Goal: Information Seeking & Learning: Learn about a topic

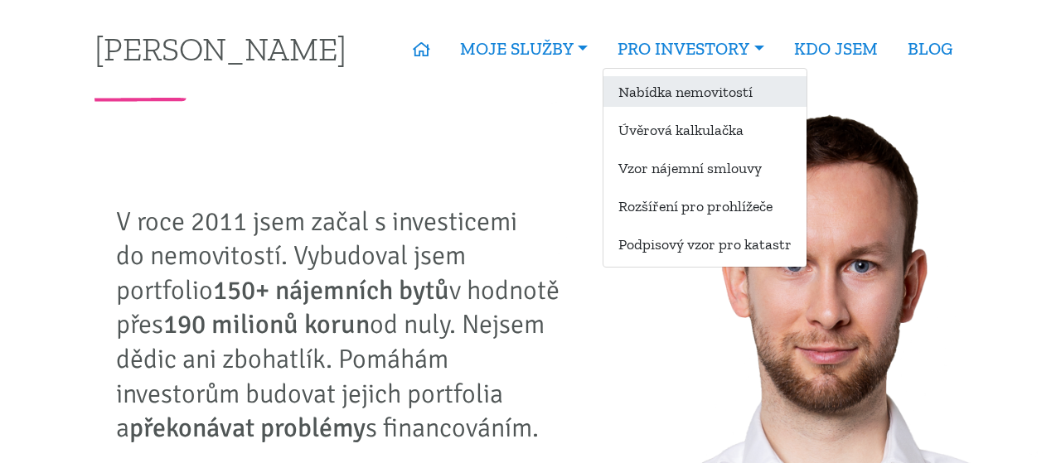
click at [692, 97] on link "Nabídka nemovitostí" at bounding box center [705, 91] width 203 height 31
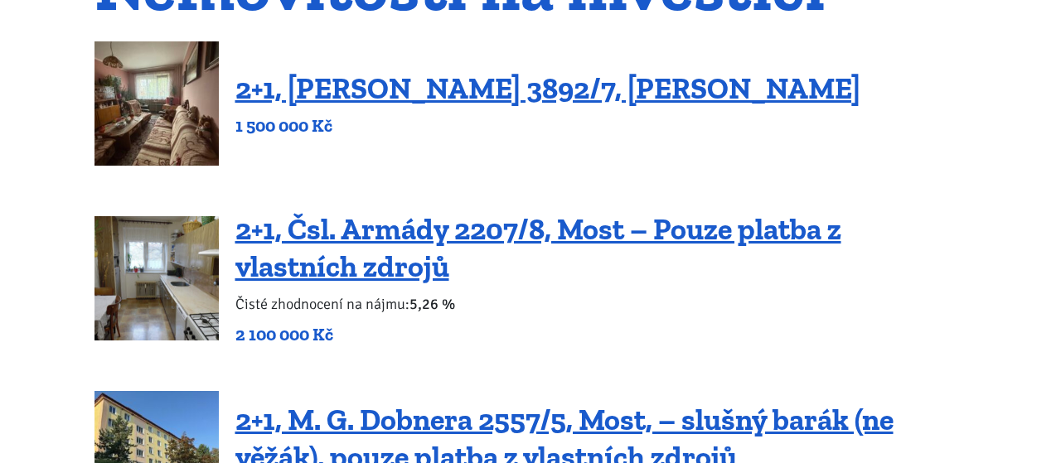
scroll to position [230, 0]
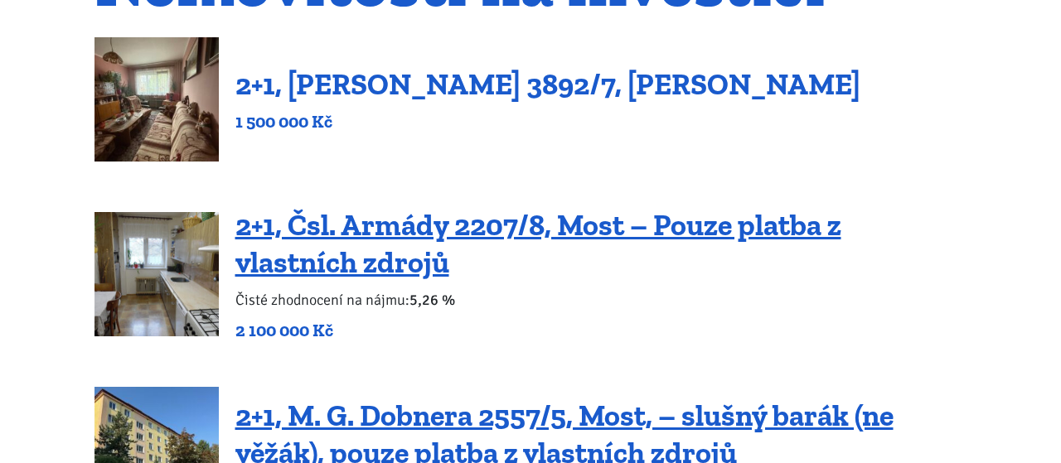
click at [339, 80] on link "2+1, [PERSON_NAME] 3892/7, [PERSON_NAME]" at bounding box center [547, 84] width 625 height 36
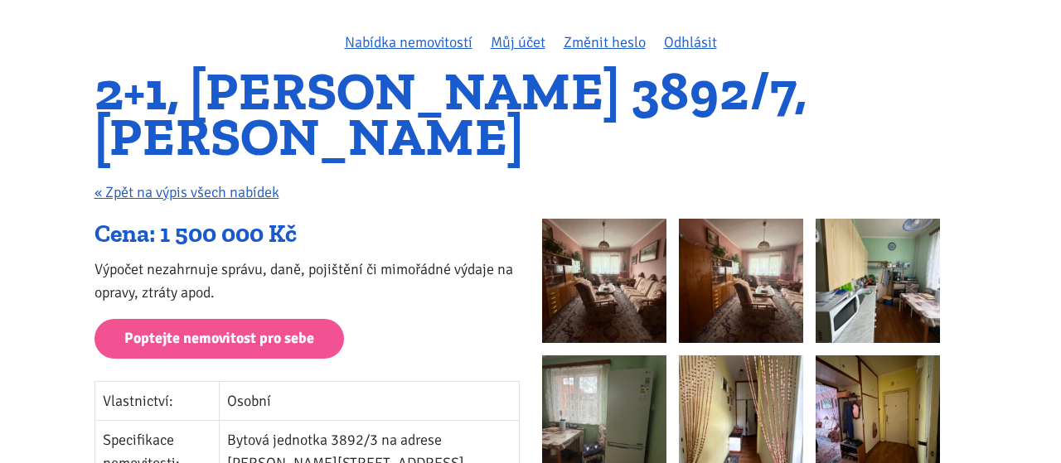
scroll to position [114, 0]
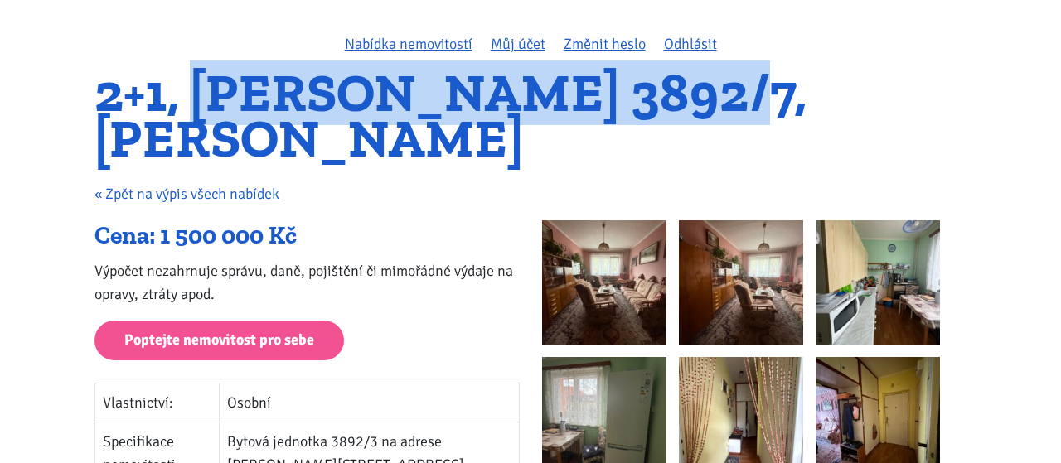
drag, startPoint x: 205, startPoint y: 99, endPoint x: 714, endPoint y: 99, distance: 509.1
click at [714, 99] on h1 "2+1, [PERSON_NAME] 3892/7, [PERSON_NAME]" at bounding box center [531, 115] width 873 height 90
copy h1 "Beethovenova 3892/7"
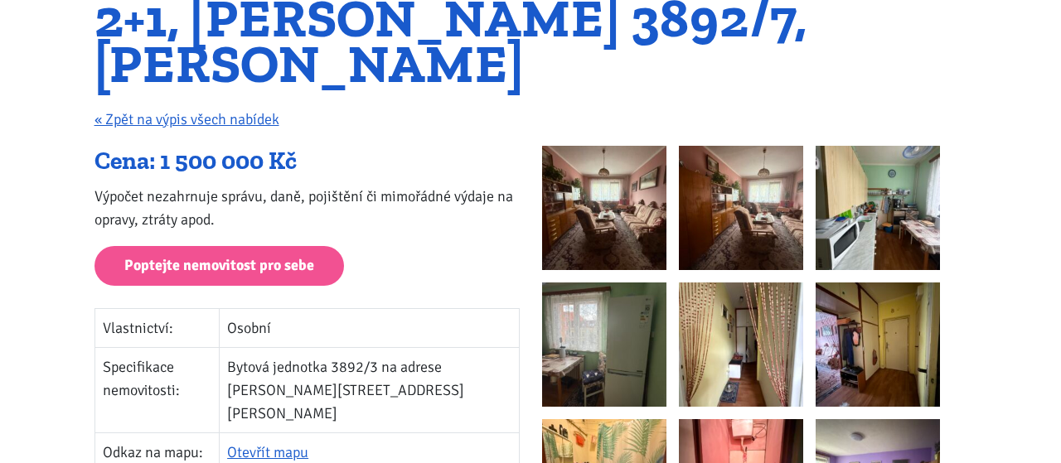
scroll to position [230, 0]
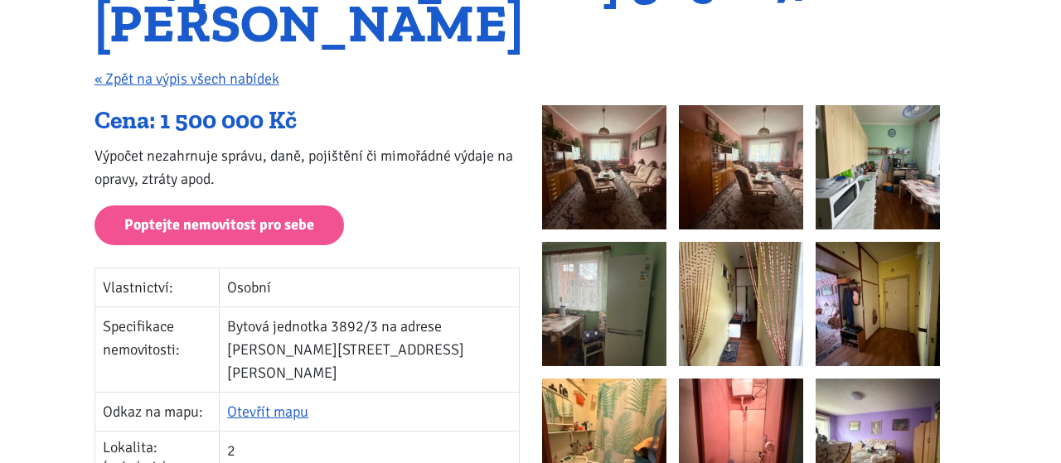
click at [607, 154] on img at bounding box center [604, 167] width 124 height 124
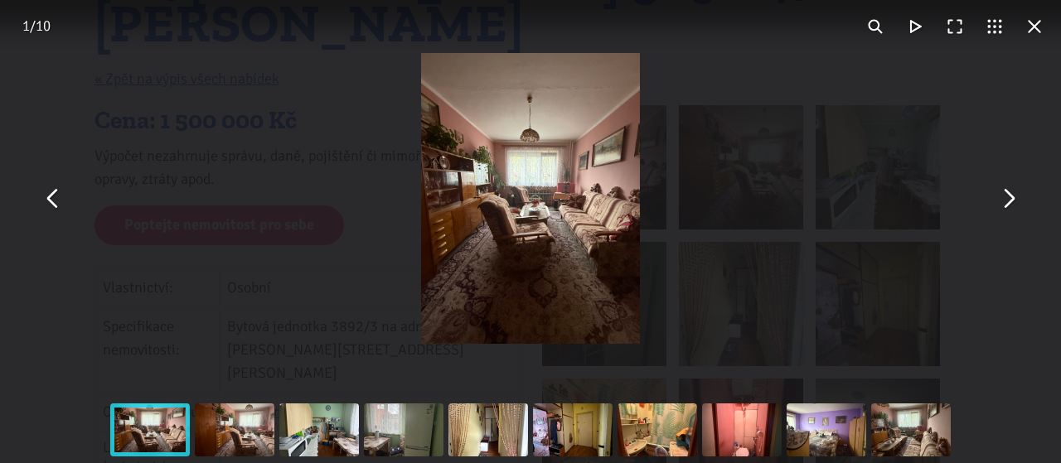
click at [1005, 201] on button "You can close this modal content with the ESC key" at bounding box center [1008, 199] width 40 height 40
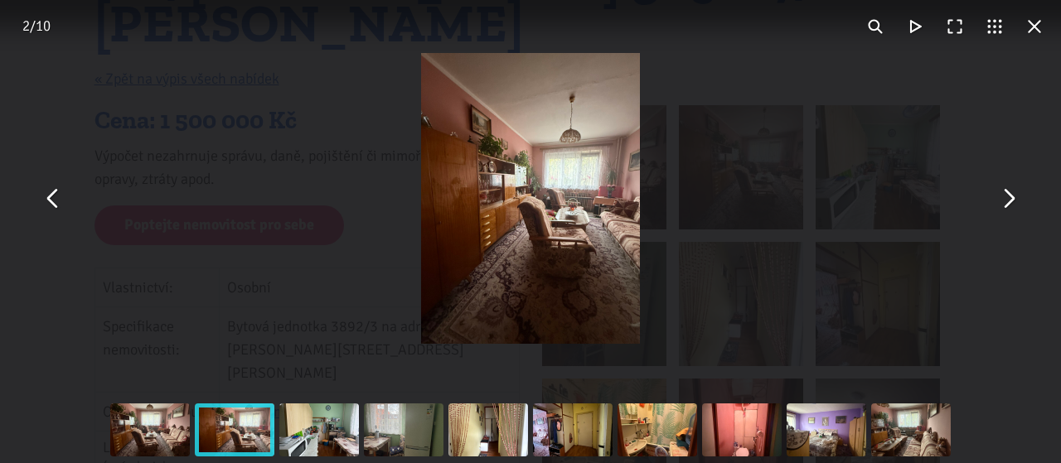
click at [1006, 201] on button "You can close this modal content with the ESC key" at bounding box center [1008, 199] width 40 height 40
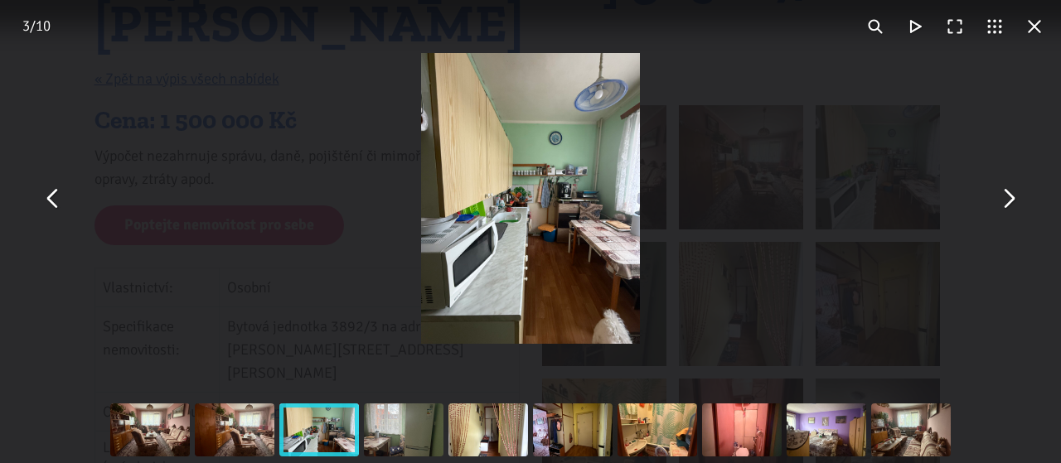
click at [1006, 201] on button "You can close this modal content with the ESC key" at bounding box center [1008, 199] width 40 height 40
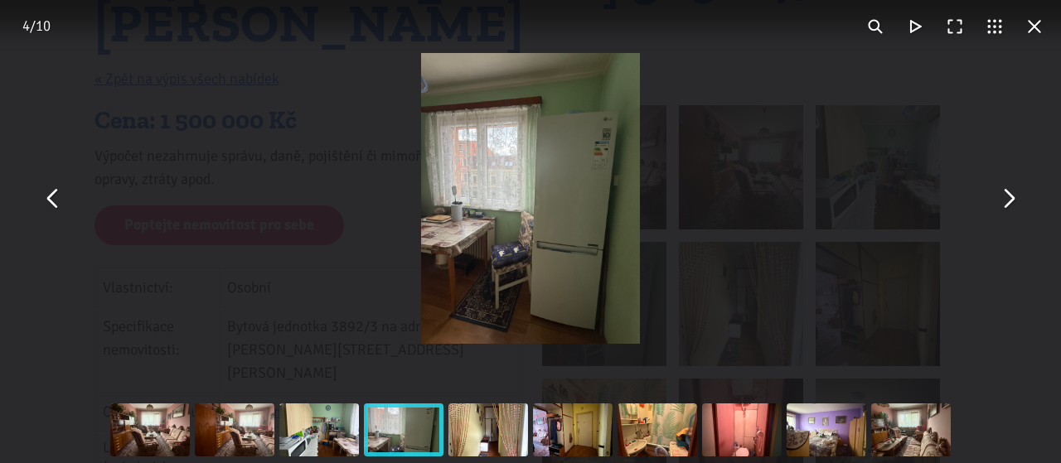
click at [1006, 201] on button "You can close this modal content with the ESC key" at bounding box center [1008, 199] width 40 height 40
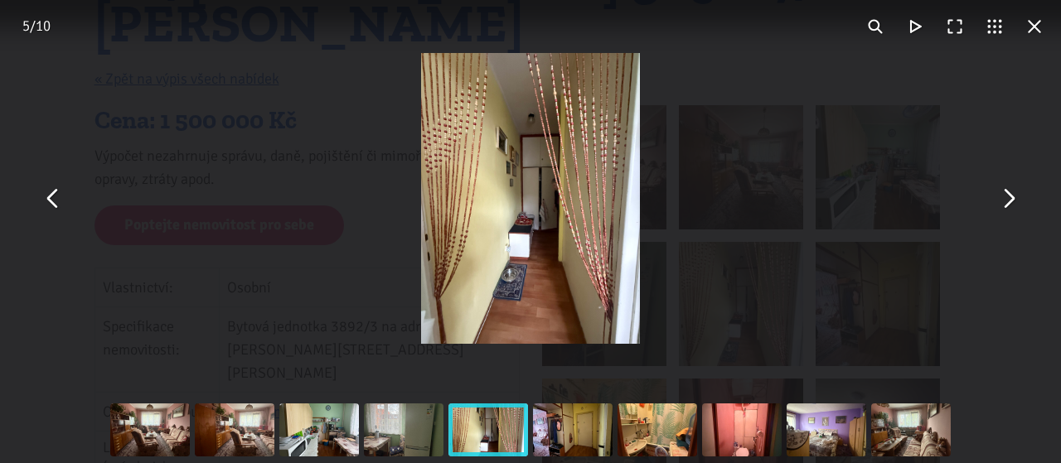
click at [1006, 201] on button "You can close this modal content with the ESC key" at bounding box center [1008, 199] width 40 height 40
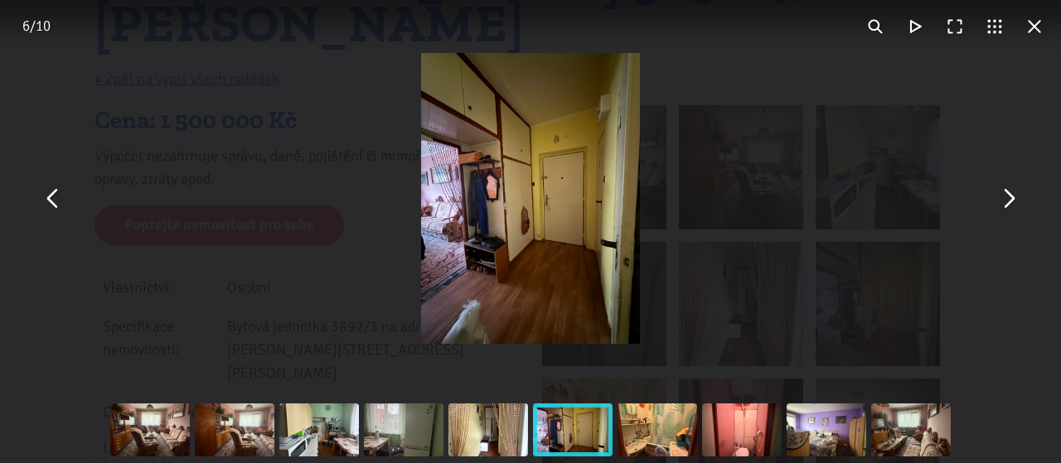
click at [1006, 201] on button "You can close this modal content with the ESC key" at bounding box center [1008, 199] width 40 height 40
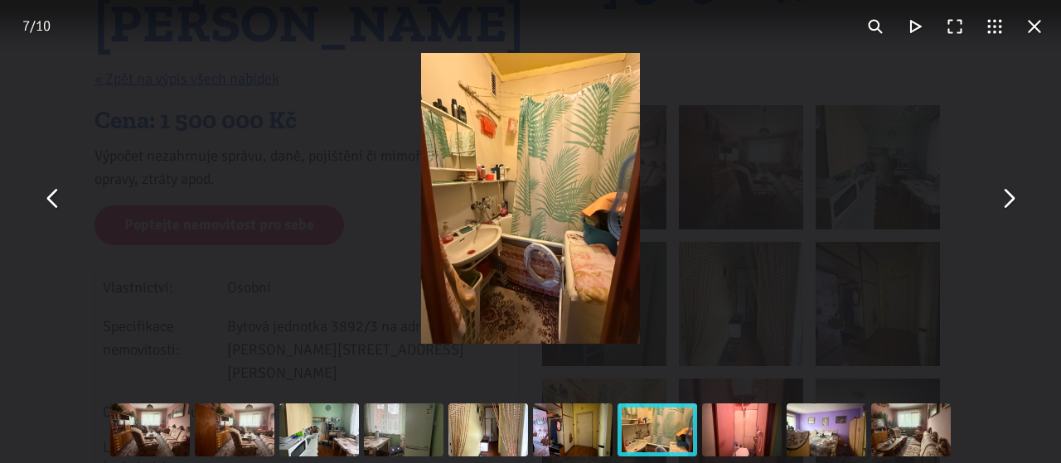
click at [1006, 201] on button "You can close this modal content with the ESC key" at bounding box center [1008, 199] width 40 height 40
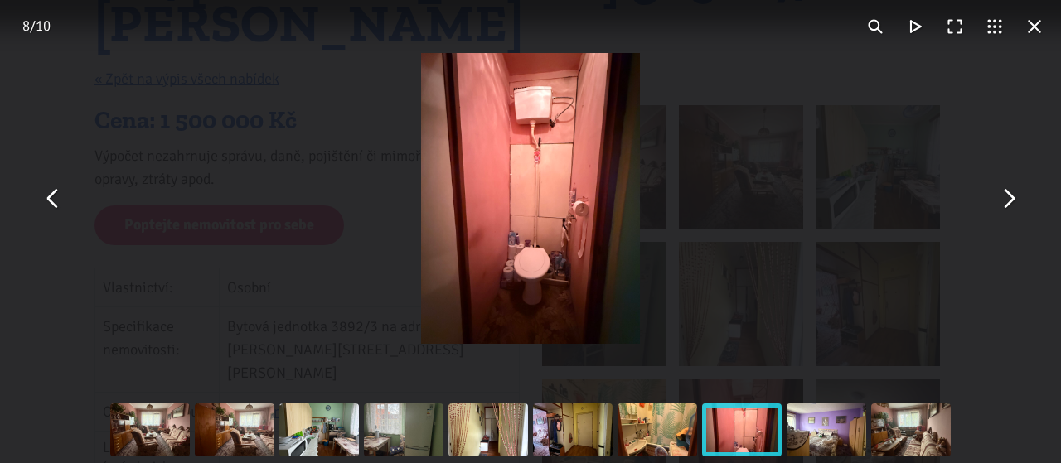
click at [1007, 197] on button "You can close this modal content with the ESC key" at bounding box center [1008, 199] width 40 height 40
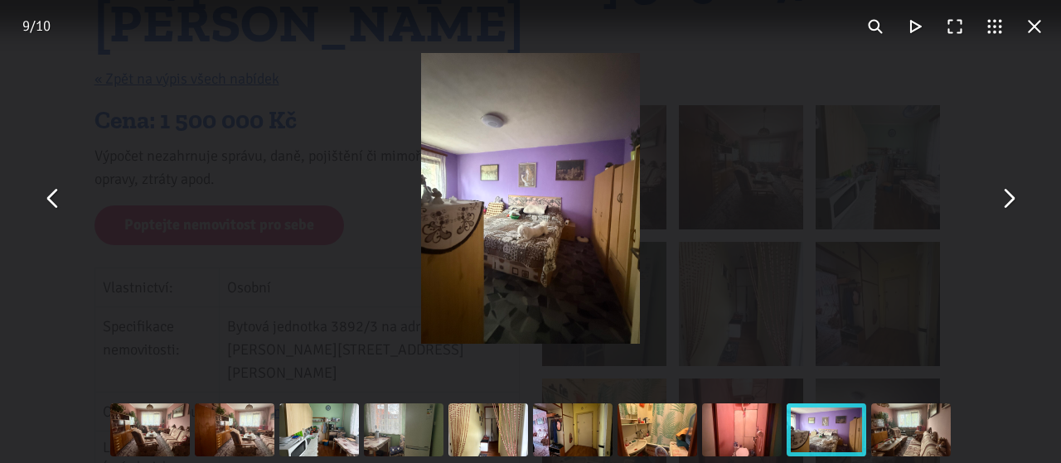
click at [1007, 197] on button "You can close this modal content with the ESC key" at bounding box center [1008, 199] width 40 height 40
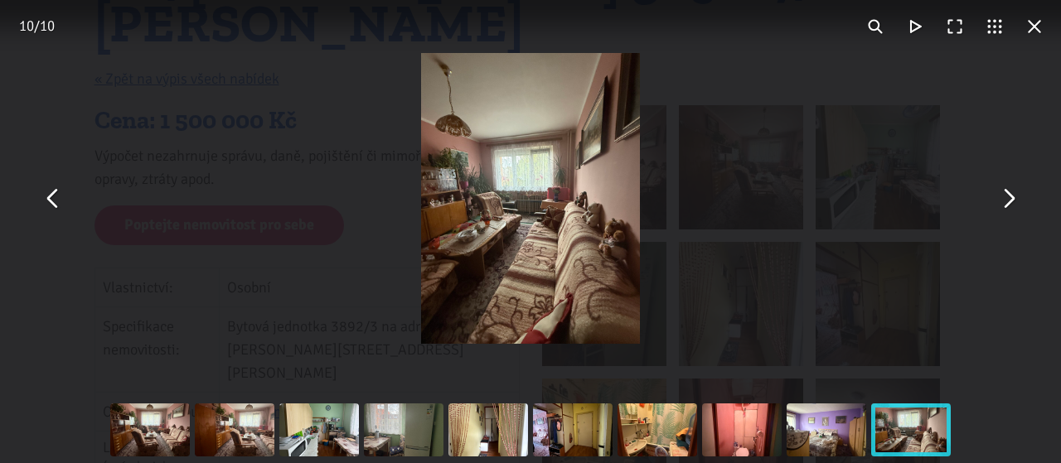
click at [1007, 197] on button "You can close this modal content with the ESC key" at bounding box center [1008, 199] width 40 height 40
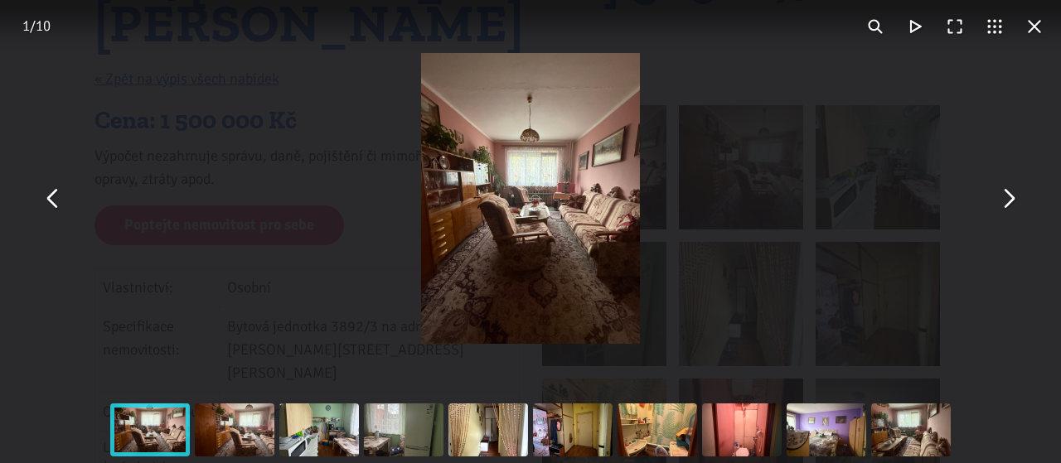
click at [1007, 197] on button "You can close this modal content with the ESC key" at bounding box center [1008, 199] width 40 height 40
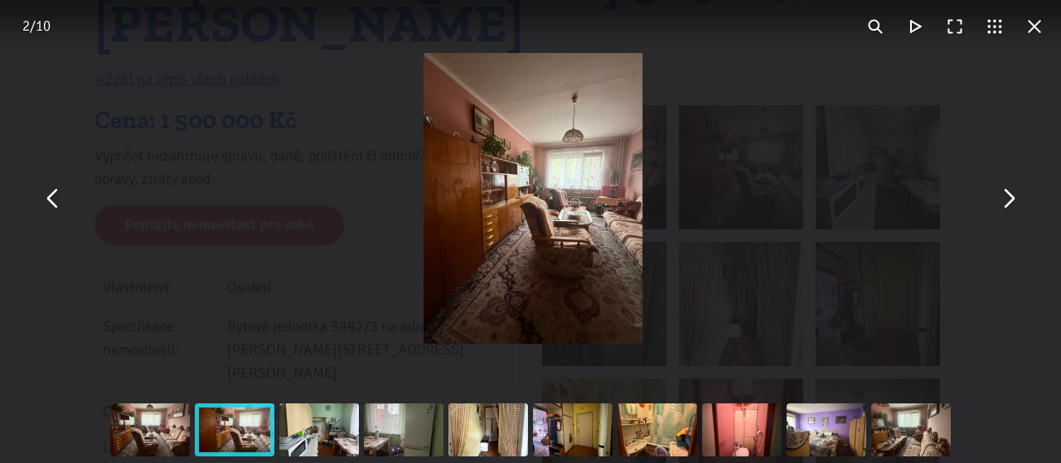
click at [1007, 197] on button "You can close this modal content with the ESC key" at bounding box center [1008, 199] width 40 height 40
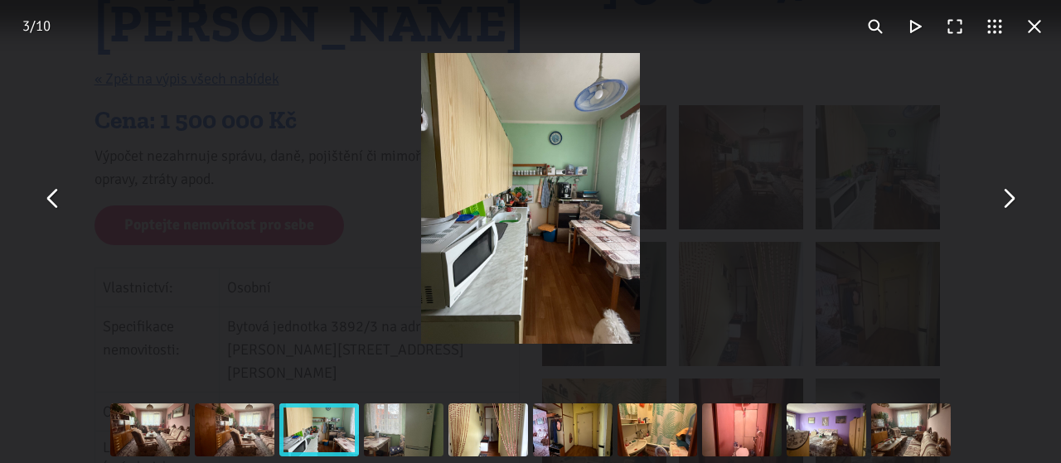
click at [1007, 197] on button "You can close this modal content with the ESC key" at bounding box center [1008, 199] width 40 height 40
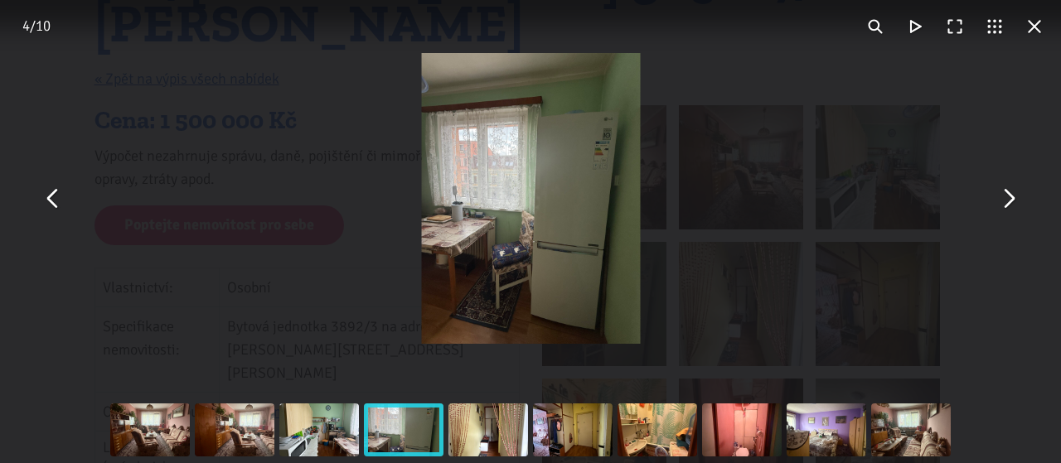
click at [1007, 197] on button "You can close this modal content with the ESC key" at bounding box center [1008, 199] width 40 height 40
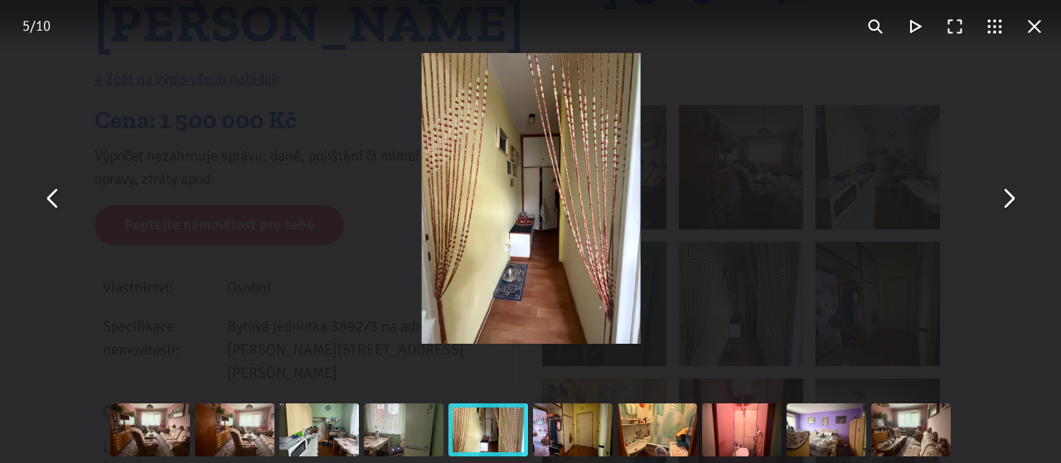
click at [1007, 197] on button "You can close this modal content with the ESC key" at bounding box center [1008, 199] width 40 height 40
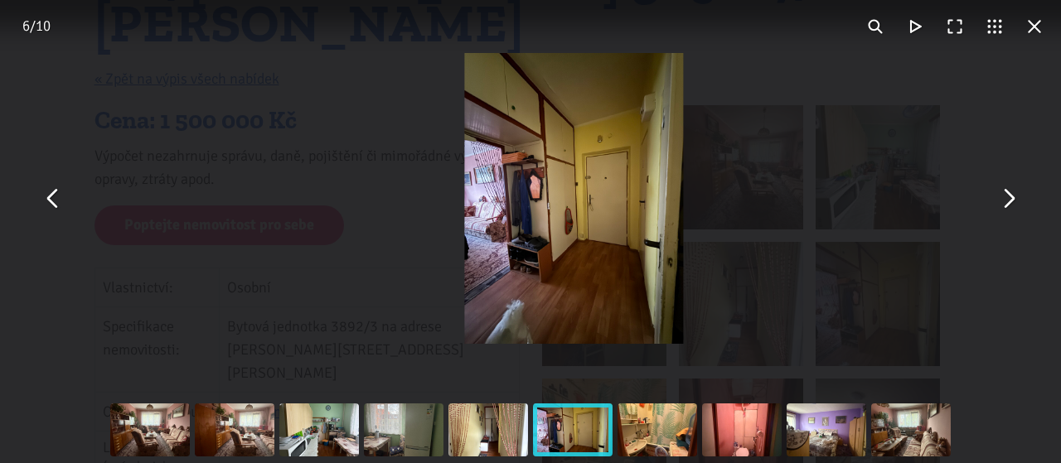
click at [1007, 197] on button "You can close this modal content with the ESC key" at bounding box center [1008, 199] width 40 height 40
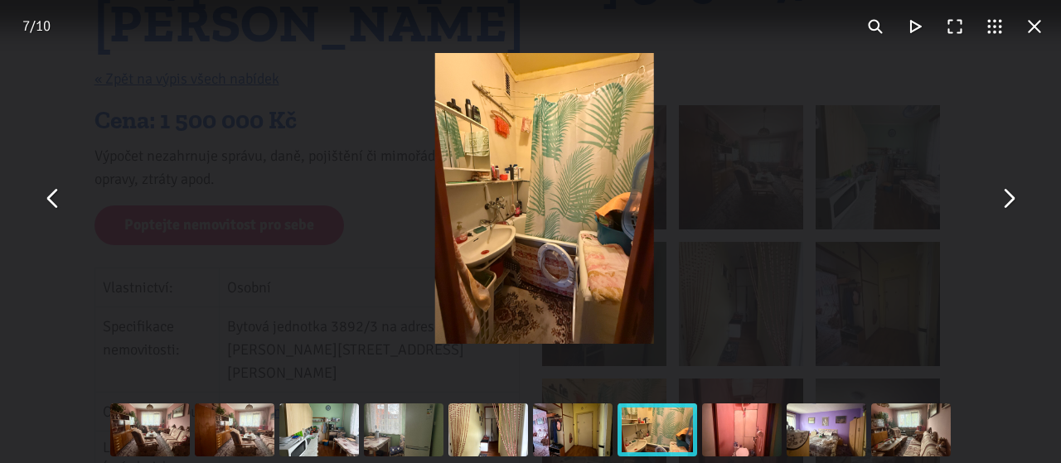
click at [1014, 129] on div "You can close this modal content with the ESC key" at bounding box center [544, 198] width 1061 height 397
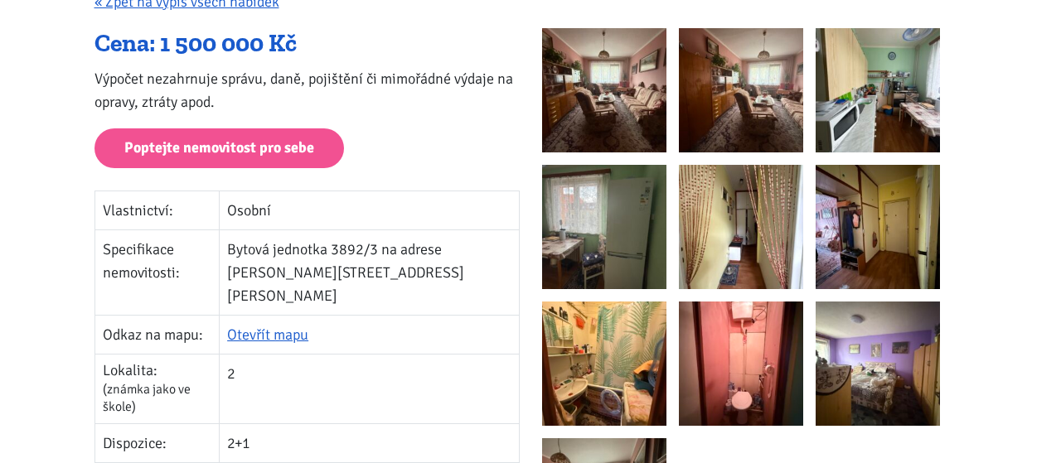
scroll to position [345, 0]
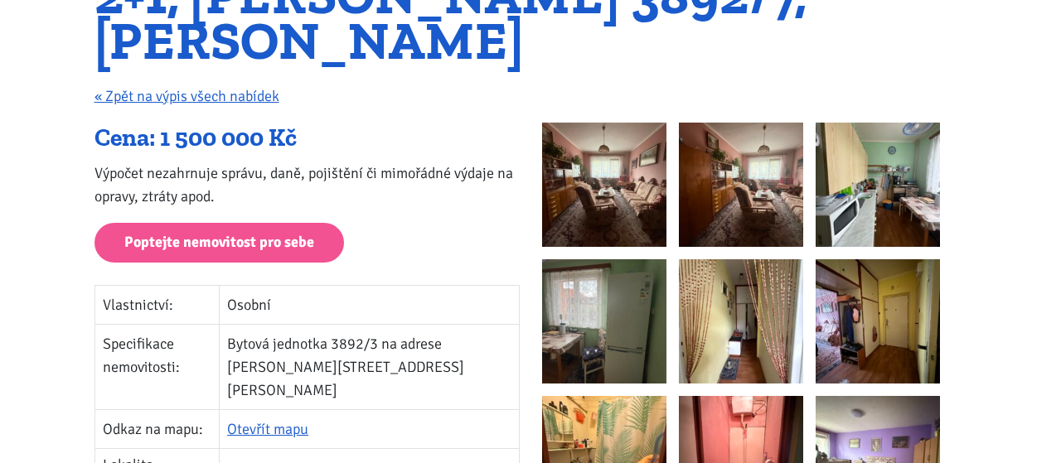
scroll to position [114, 0]
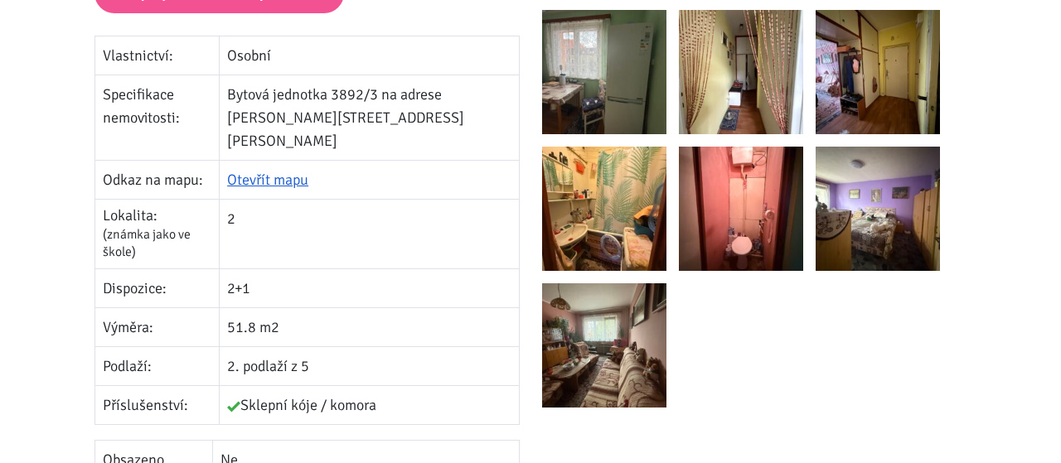
scroll to position [345, 0]
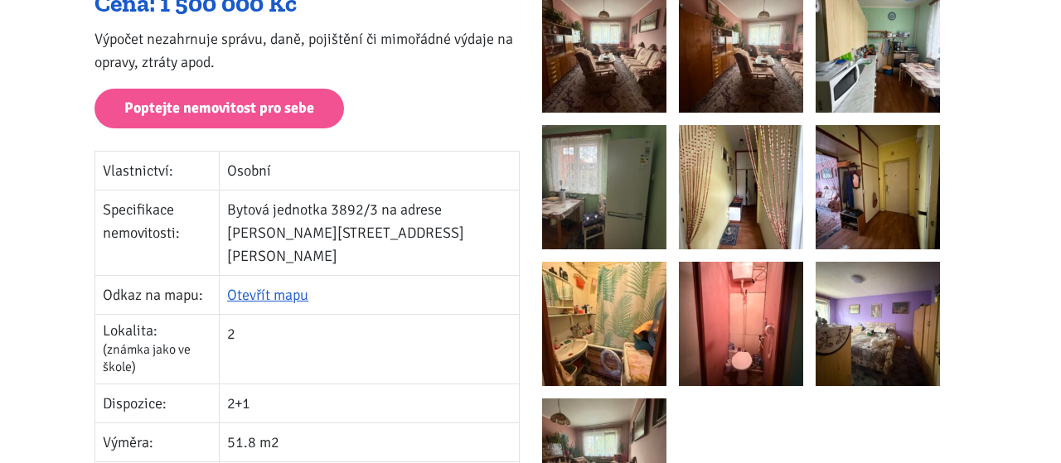
scroll to position [459, 0]
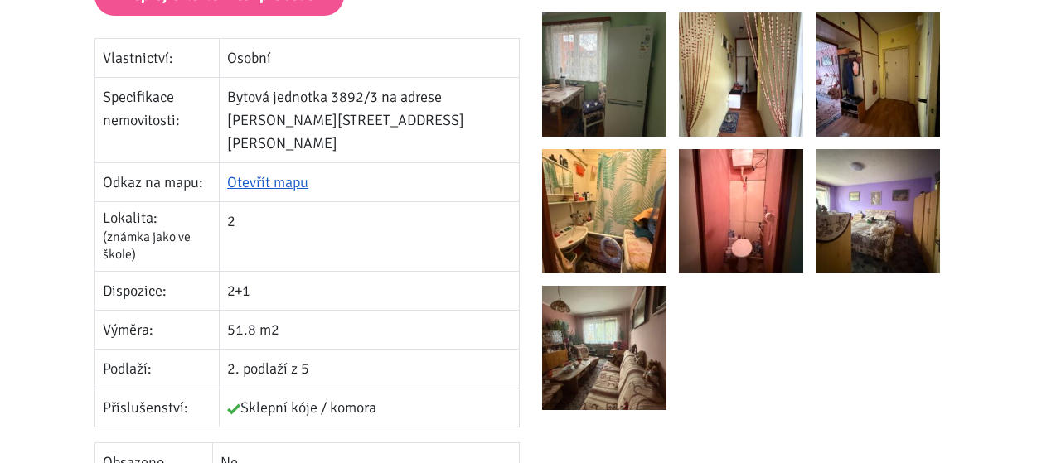
click at [589, 208] on img at bounding box center [604, 211] width 124 height 124
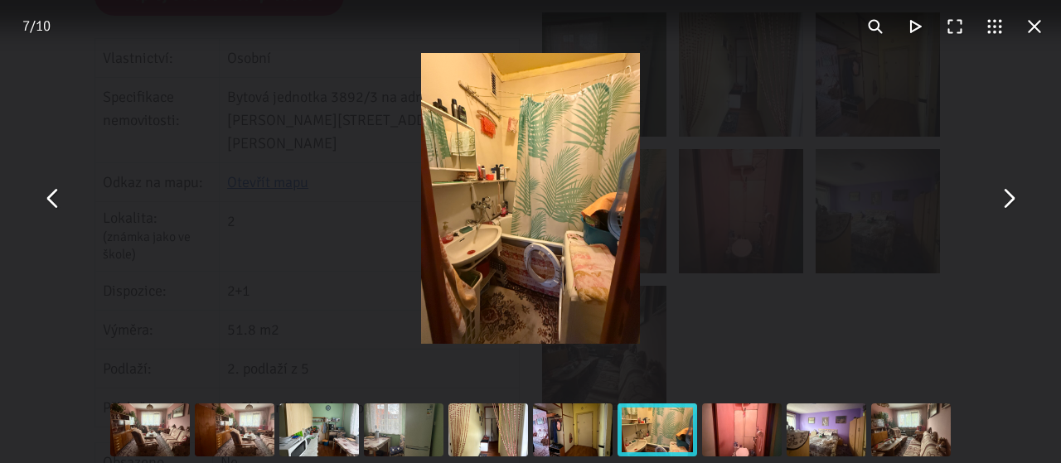
click at [1017, 200] on button "You can close this modal content with the ESC key" at bounding box center [1008, 199] width 40 height 40
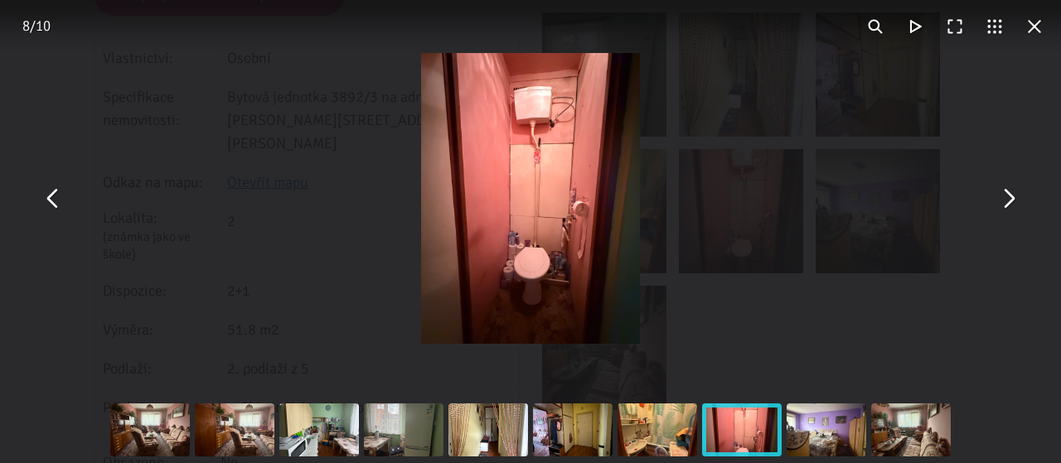
click at [1017, 200] on button "You can close this modal content with the ESC key" at bounding box center [1008, 199] width 40 height 40
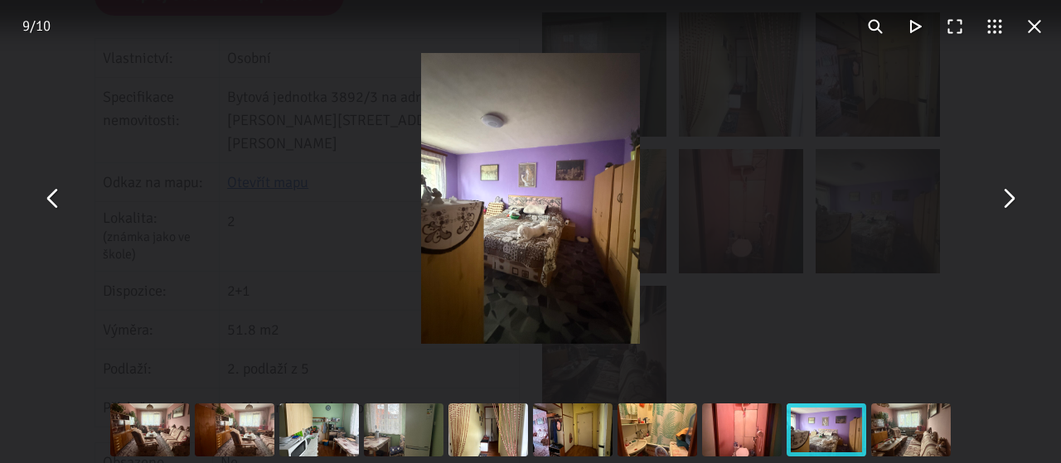
click at [1017, 200] on button "You can close this modal content with the ESC key" at bounding box center [1008, 199] width 40 height 40
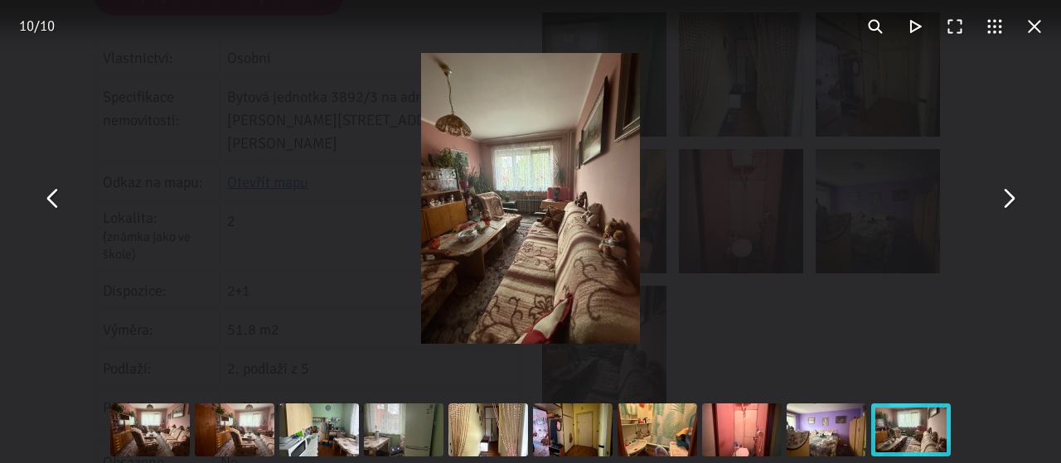
click at [282, 202] on div "You can close this modal content with the ESC key" at bounding box center [530, 198] width 1061 height 397
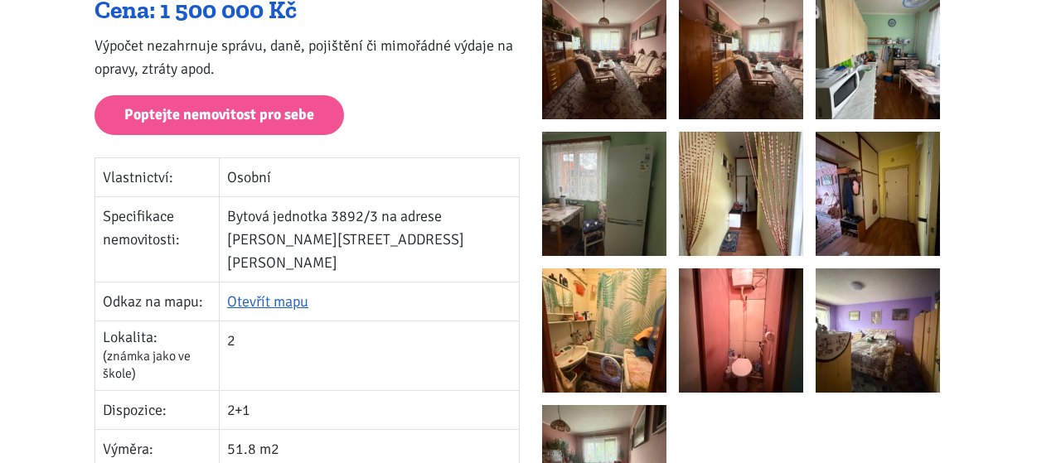
scroll to position [230, 0]
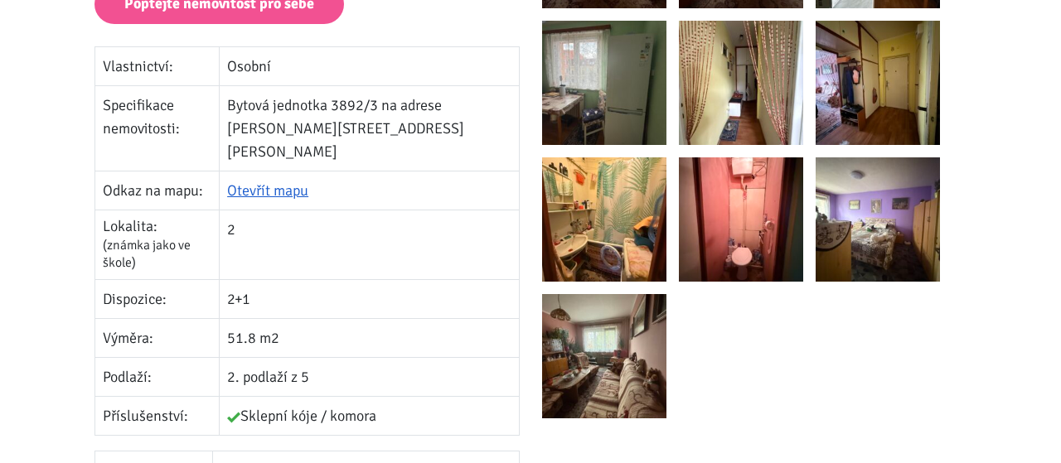
scroll to position [459, 0]
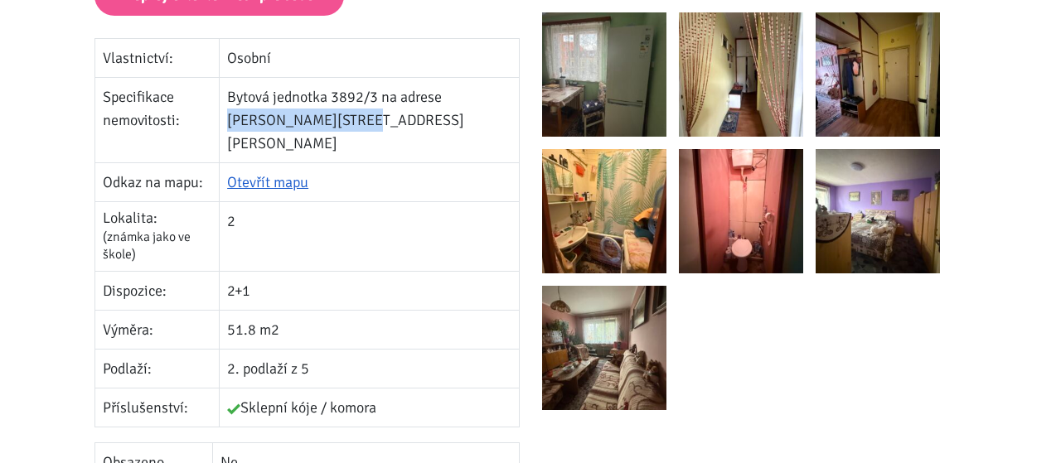
drag, startPoint x: 242, startPoint y: 119, endPoint x: 376, endPoint y: 119, distance: 133.5
click at [376, 119] on td "Bytová jednotka 3892/3 na adrese Beethovenova 3892/7, Chomutov" at bounding box center [369, 120] width 299 height 85
copy td "Beethovenova 3892/7"
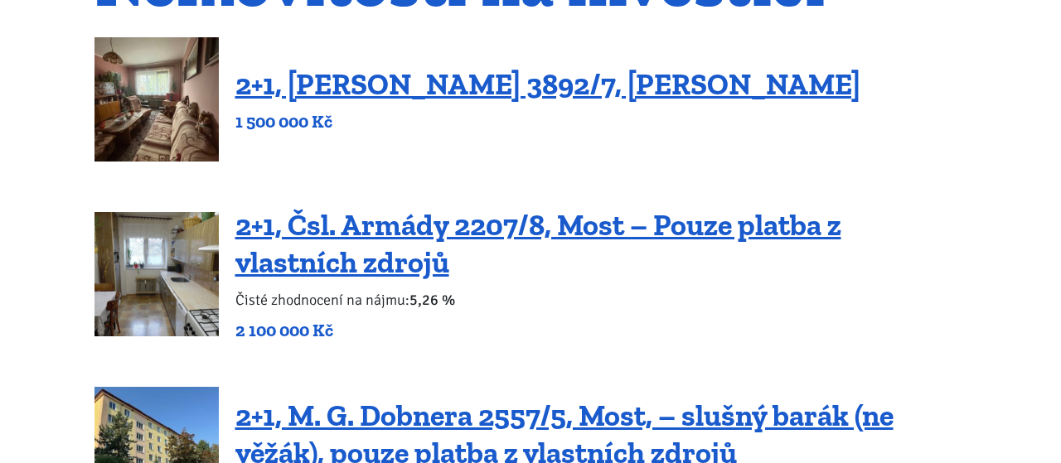
scroll to position [114, 0]
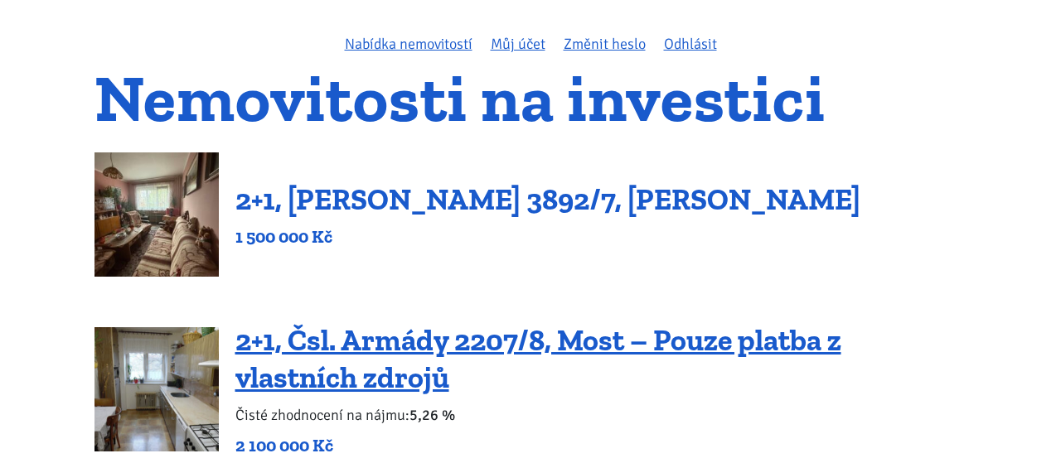
click at [341, 200] on link "2+1, [PERSON_NAME] 3892/7, [PERSON_NAME]" at bounding box center [547, 200] width 625 height 36
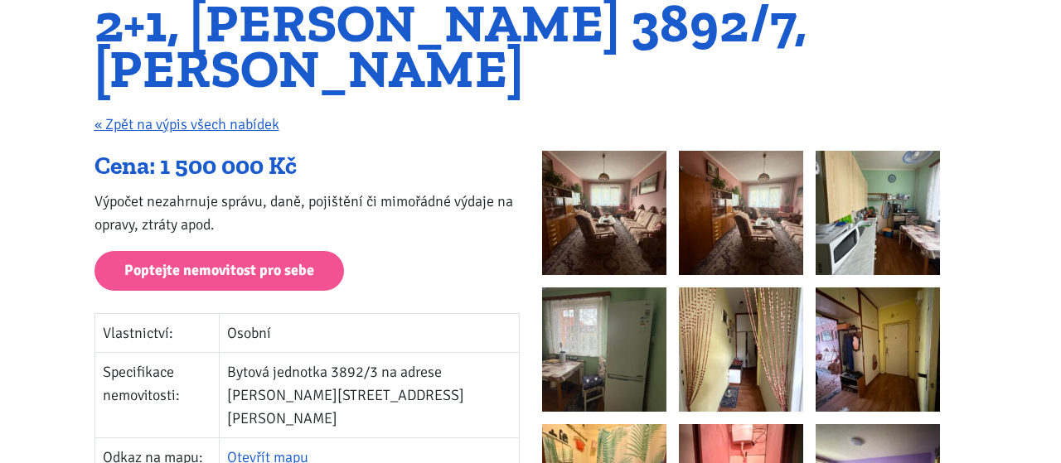
scroll to position [230, 0]
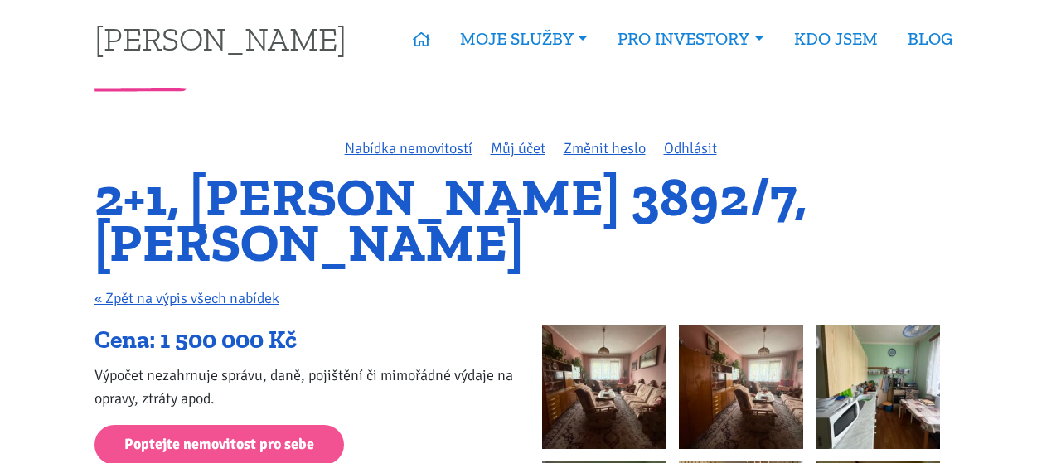
scroll to position [0, 0]
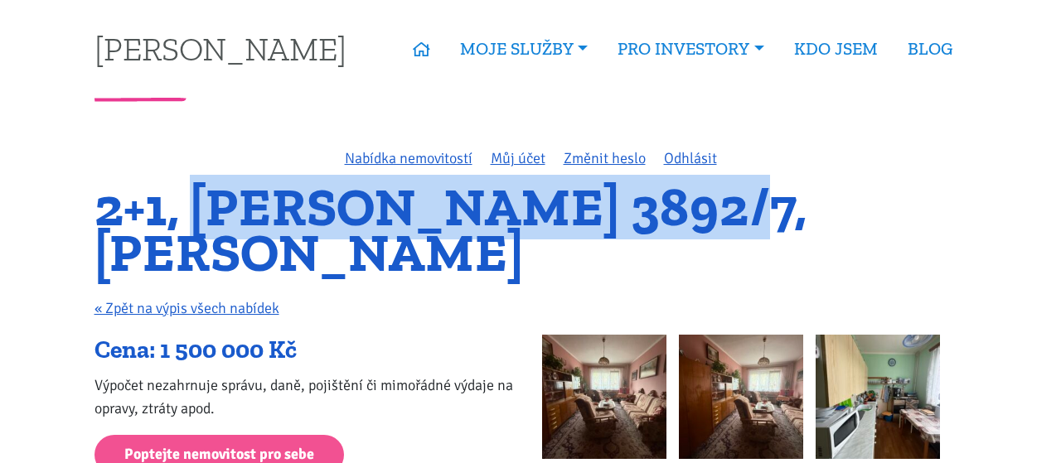
drag, startPoint x: 193, startPoint y: 206, endPoint x: 712, endPoint y: 195, distance: 519.2
click at [711, 195] on h1 "2+1, [PERSON_NAME] 3892/7, [PERSON_NAME]" at bounding box center [531, 230] width 873 height 90
copy h1 "Beethovenova 3892/7"
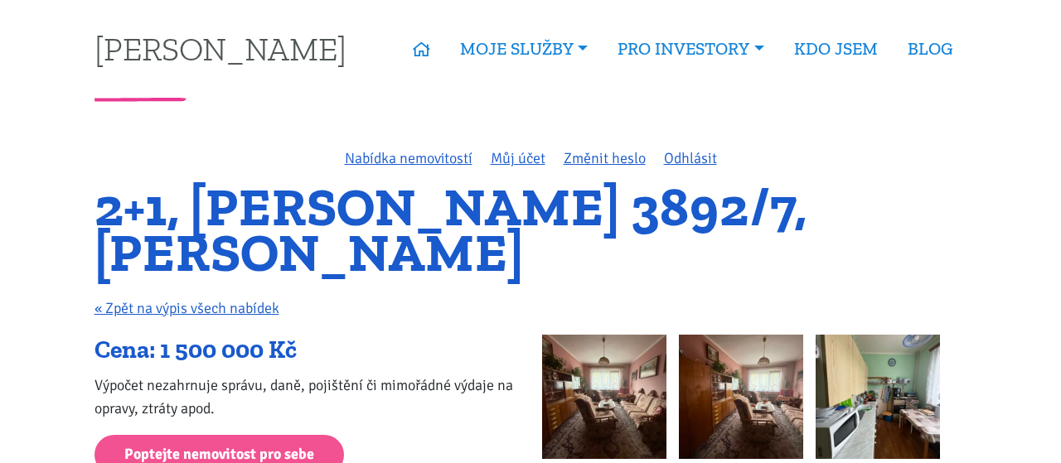
click at [447, 326] on div "2+1, Beethovenova 3892/7, Chomutov « Zpět na výpis všech nabídek" at bounding box center [530, 260] width 895 height 150
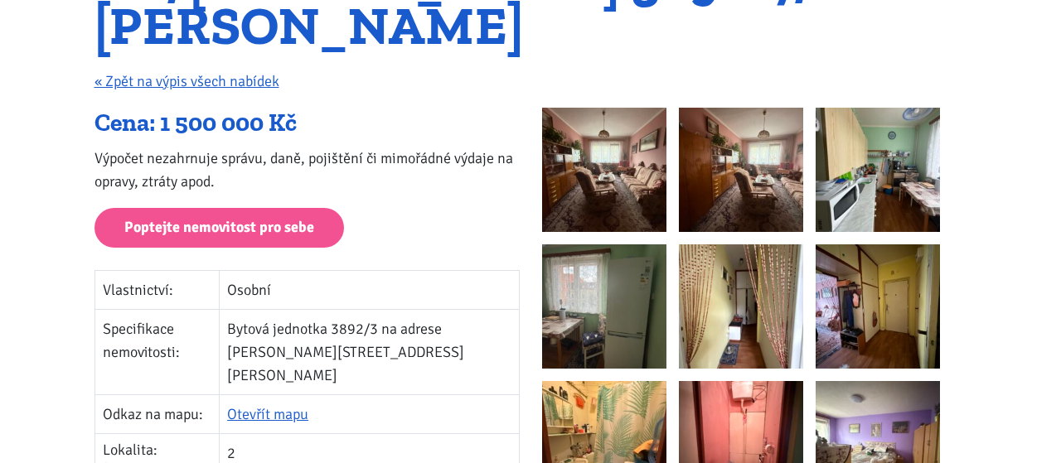
scroll to position [230, 0]
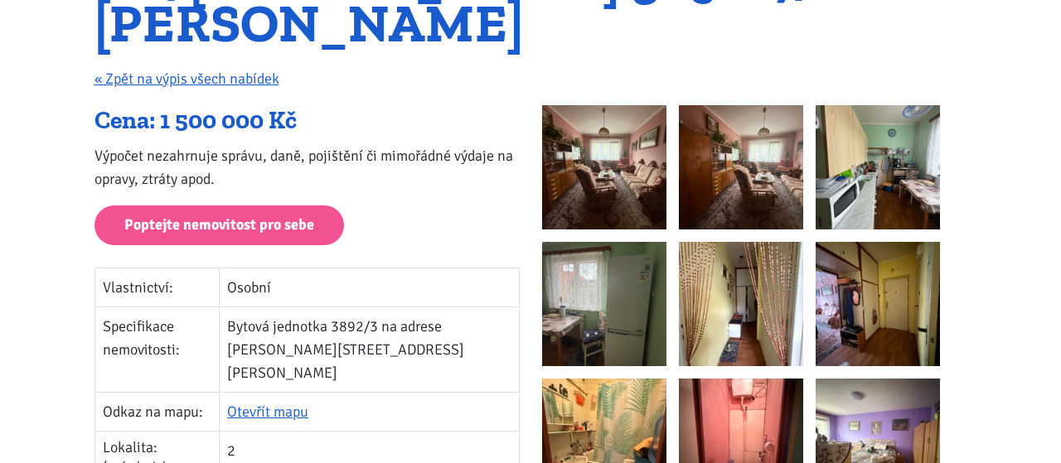
click at [566, 49] on div "2+1, Beethovenova 3892/7, Chomutov « Zpět na výpis všech nabídek" at bounding box center [530, 30] width 895 height 150
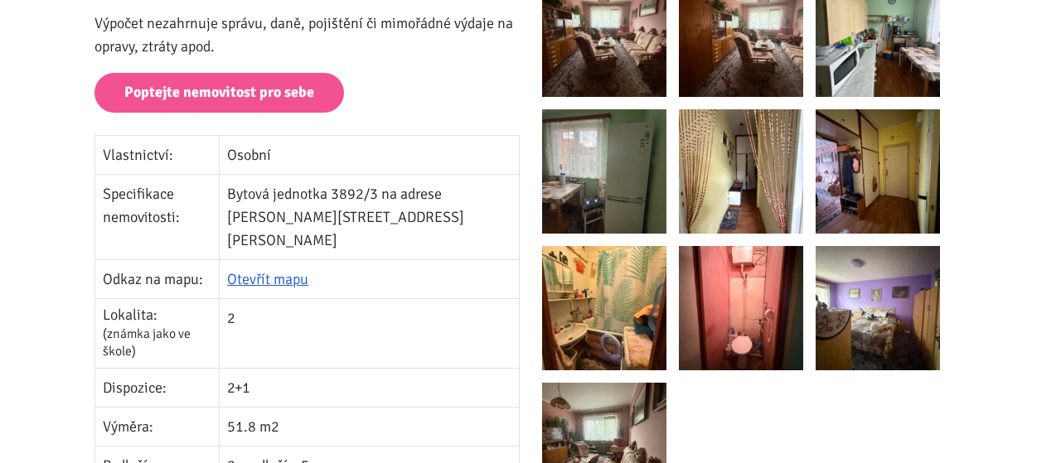
scroll to position [345, 0]
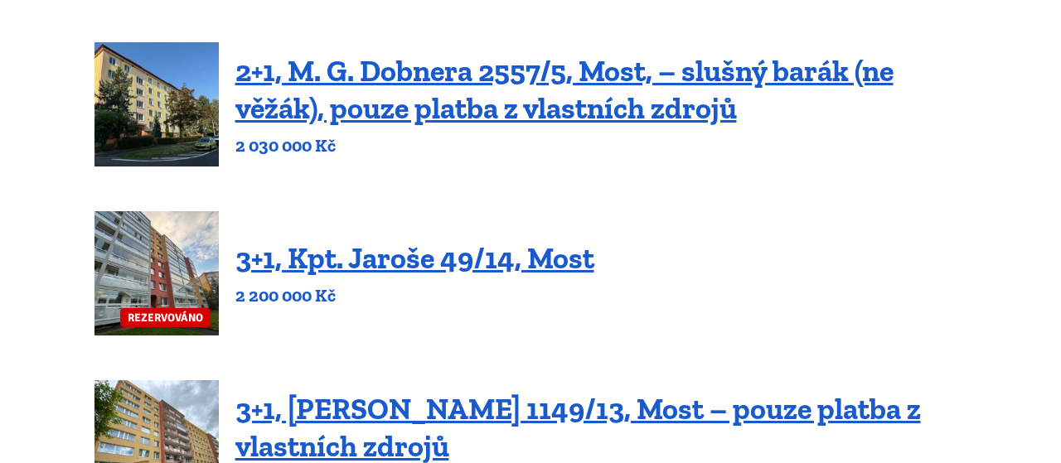
scroll to position [114, 0]
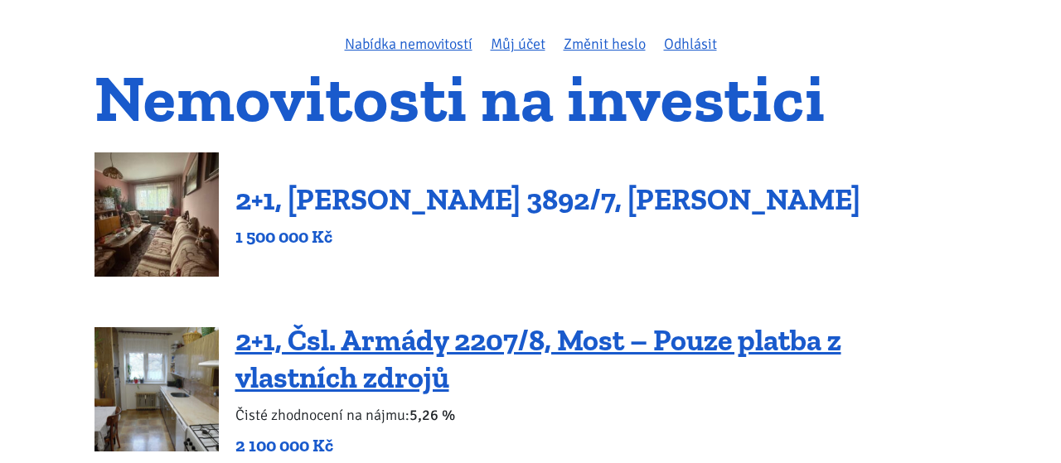
click at [488, 206] on link "2+1, [PERSON_NAME] 3892/7, [PERSON_NAME]" at bounding box center [547, 200] width 625 height 36
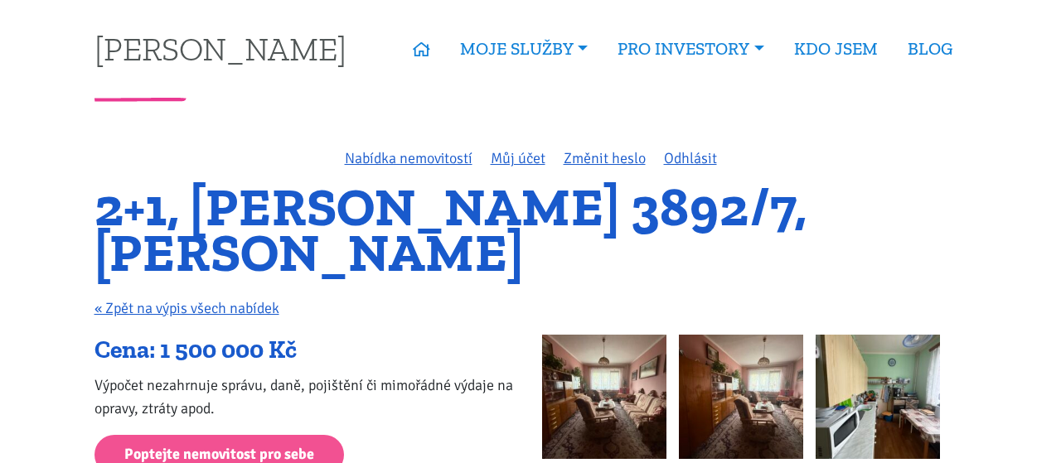
click at [442, 316] on p "« Zpět na výpis všech nabídek" at bounding box center [531, 308] width 873 height 23
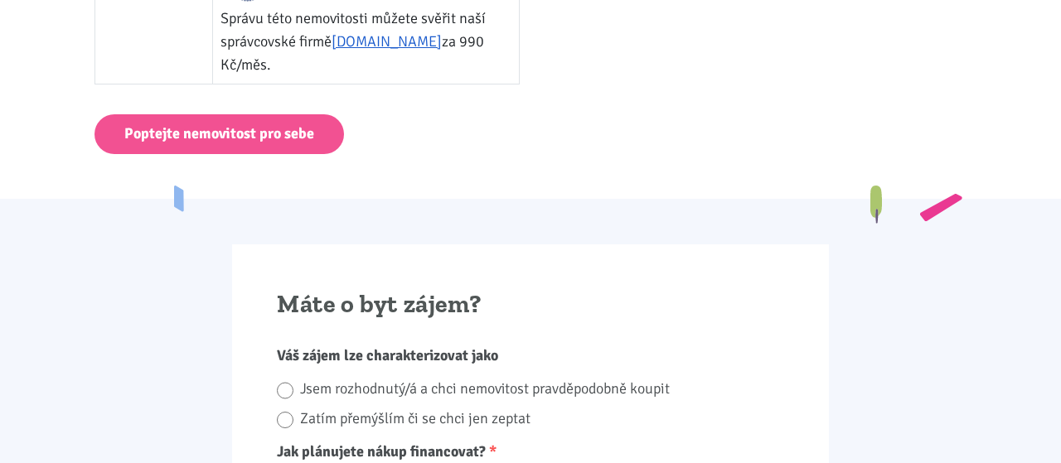
scroll to position [459, 0]
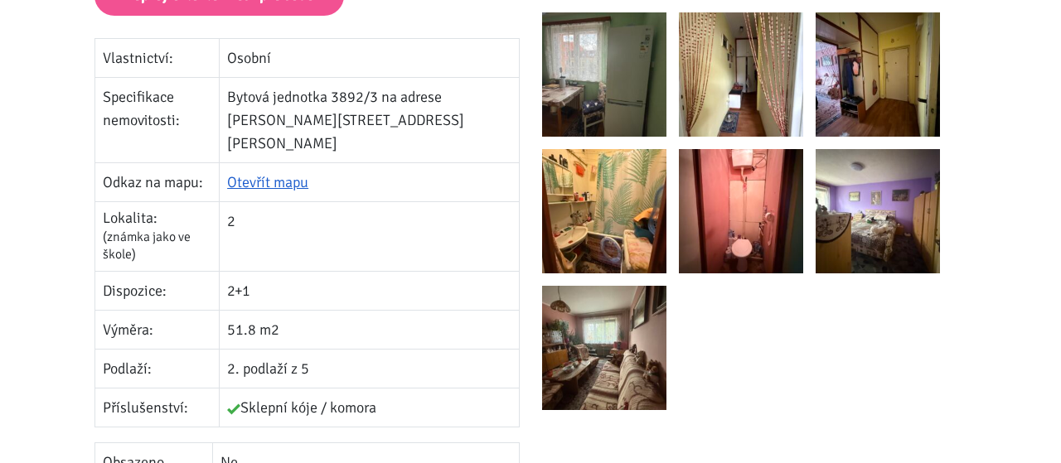
click at [641, 344] on img at bounding box center [604, 348] width 124 height 124
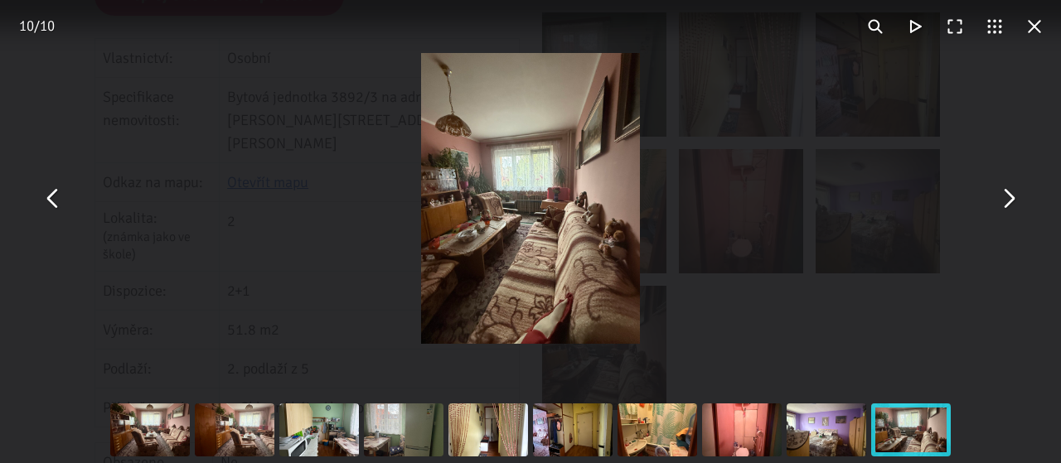
click at [1011, 206] on button "You can close this modal content with the ESC key" at bounding box center [1008, 199] width 40 height 40
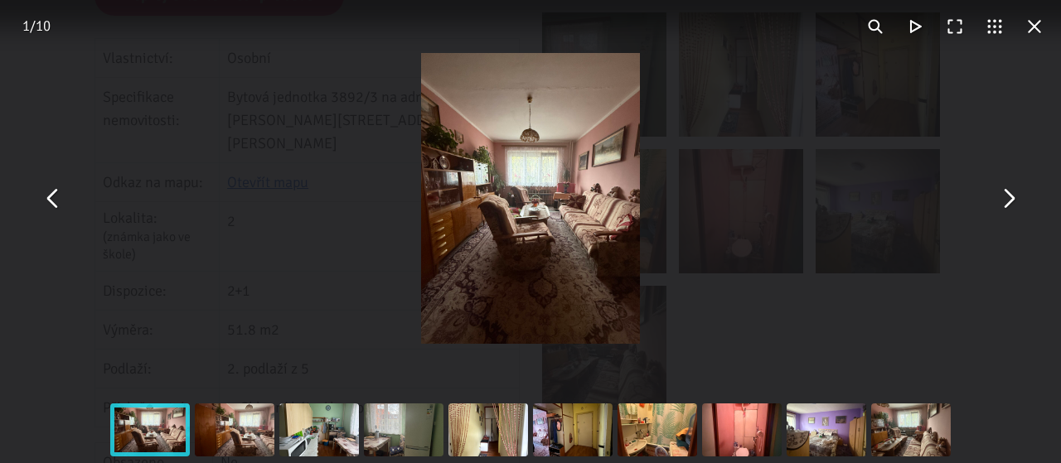
click at [1011, 205] on button "You can close this modal content with the ESC key" at bounding box center [1008, 199] width 40 height 40
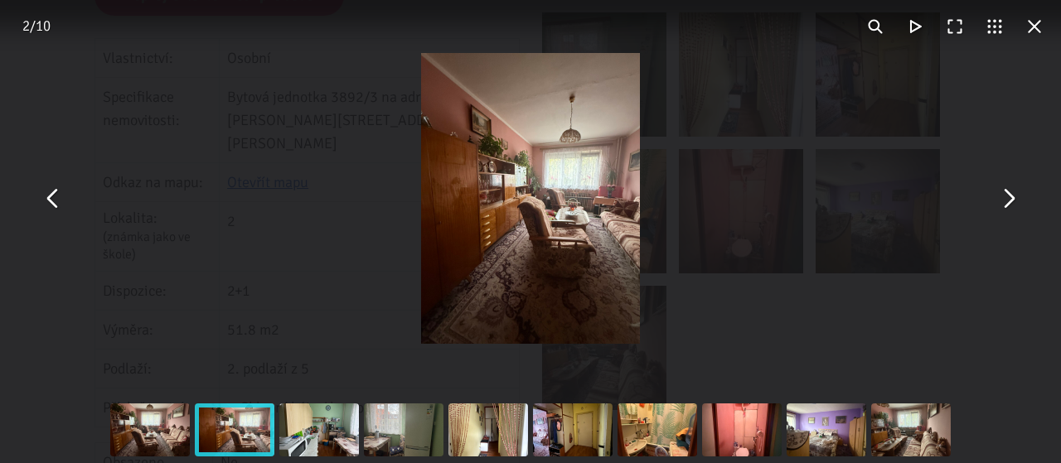
click at [1011, 205] on button "You can close this modal content with the ESC key" at bounding box center [1008, 199] width 40 height 40
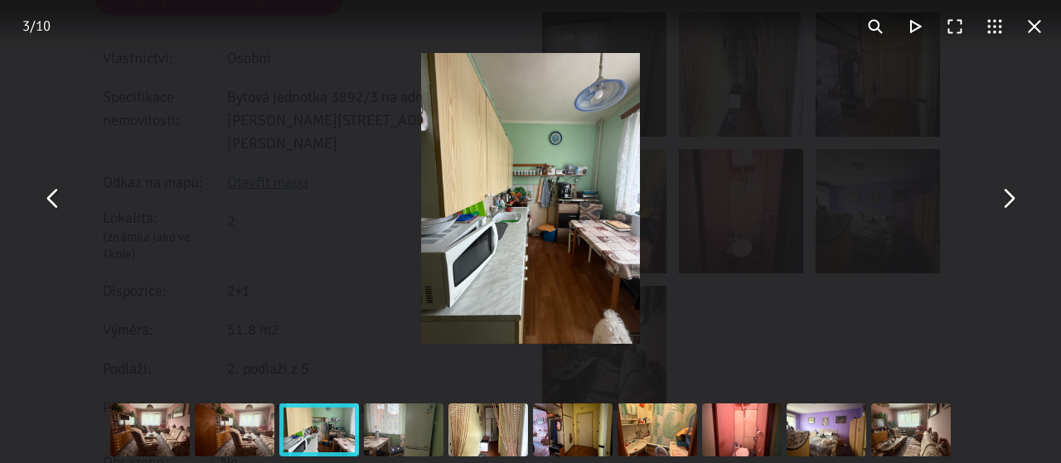
click at [1011, 205] on button "You can close this modal content with the ESC key" at bounding box center [1008, 199] width 40 height 40
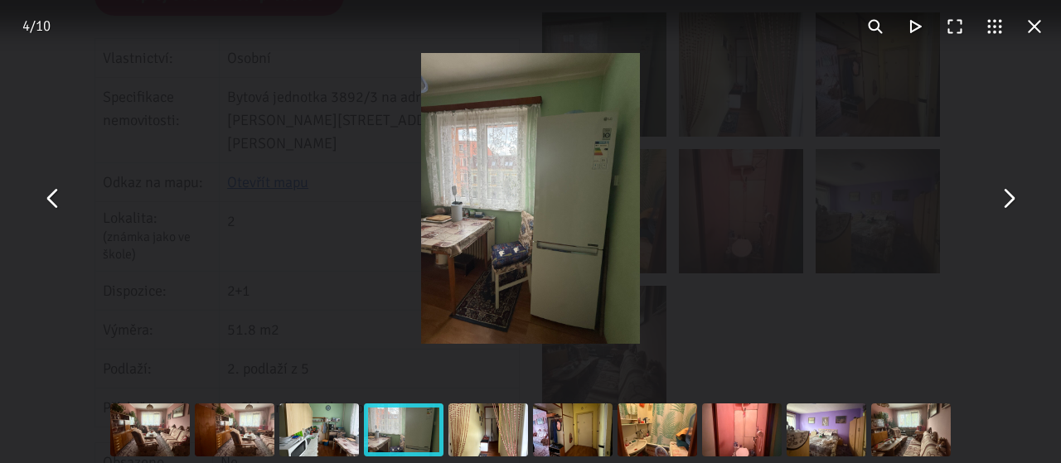
click at [1011, 205] on button "You can close this modal content with the ESC key" at bounding box center [1008, 199] width 40 height 40
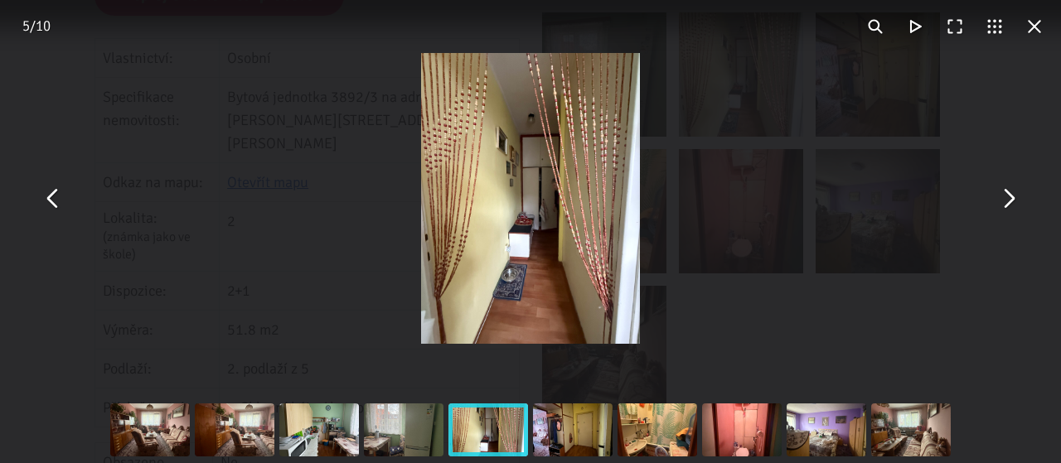
click at [1011, 205] on button "You can close this modal content with the ESC key" at bounding box center [1008, 199] width 40 height 40
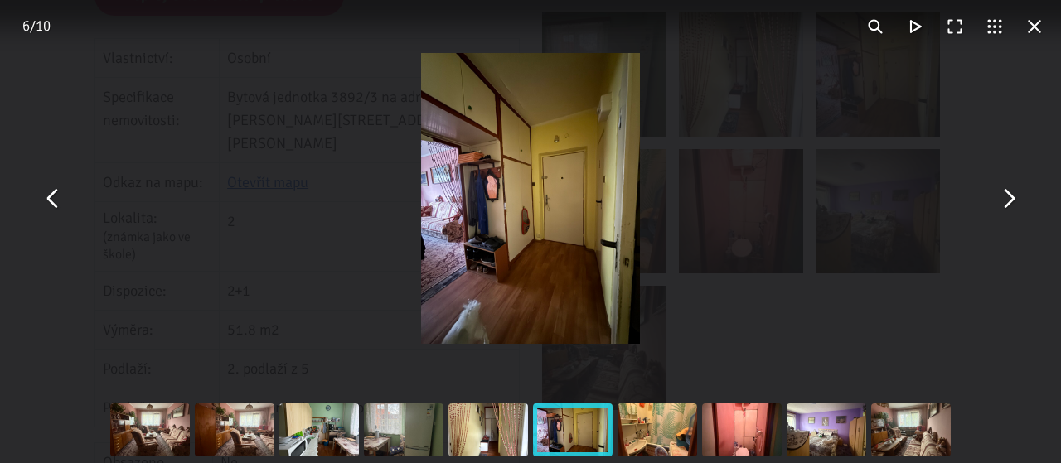
click at [1011, 205] on button "You can close this modal content with the ESC key" at bounding box center [1008, 199] width 40 height 40
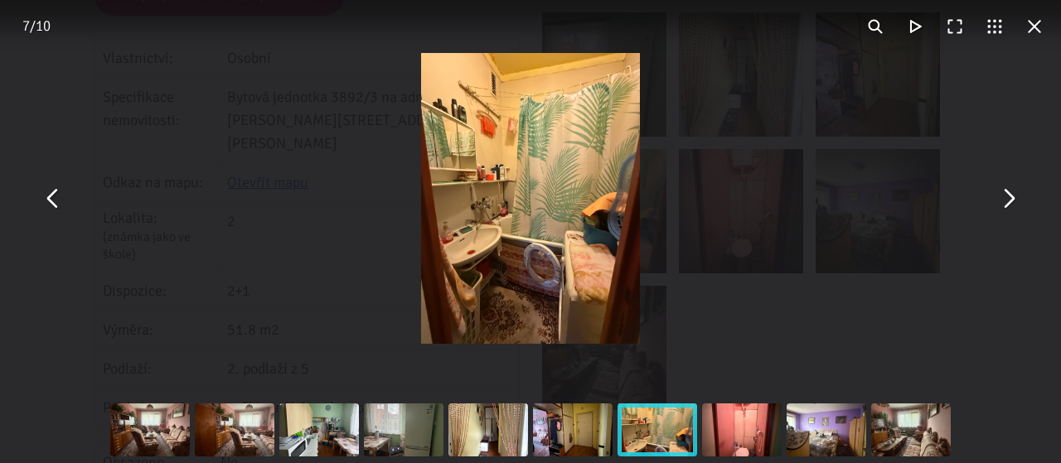
click at [1011, 205] on button "You can close this modal content with the ESC key" at bounding box center [1008, 199] width 40 height 40
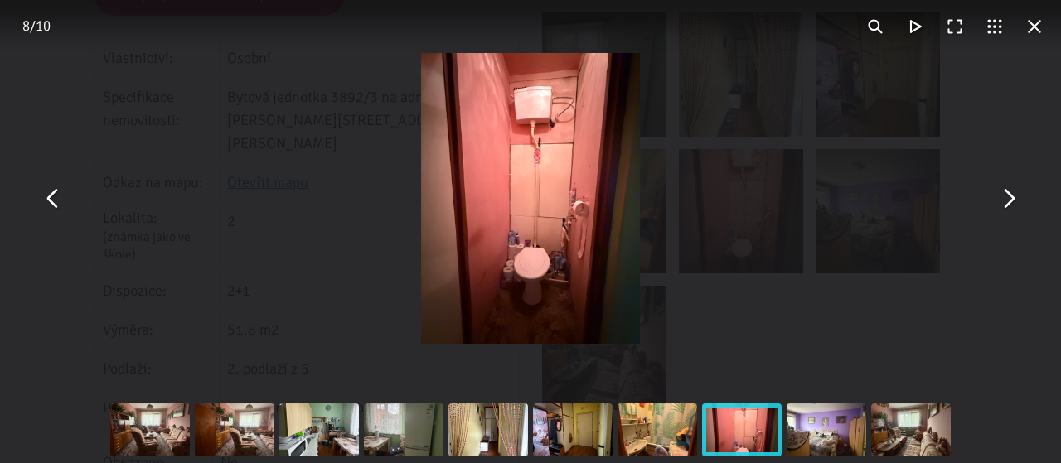
click at [1011, 205] on button "You can close this modal content with the ESC key" at bounding box center [1008, 199] width 40 height 40
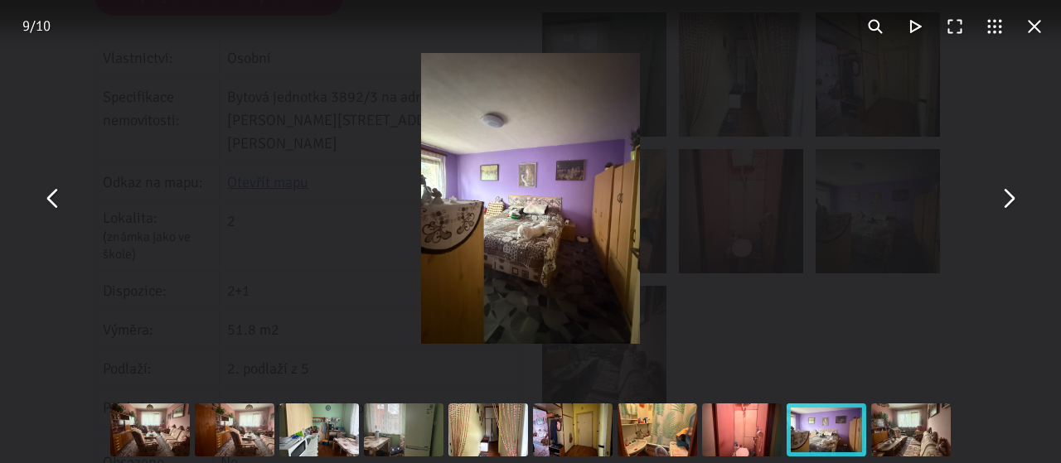
click at [980, 116] on div "You can close this modal content with the ESC key" at bounding box center [530, 198] width 1061 height 397
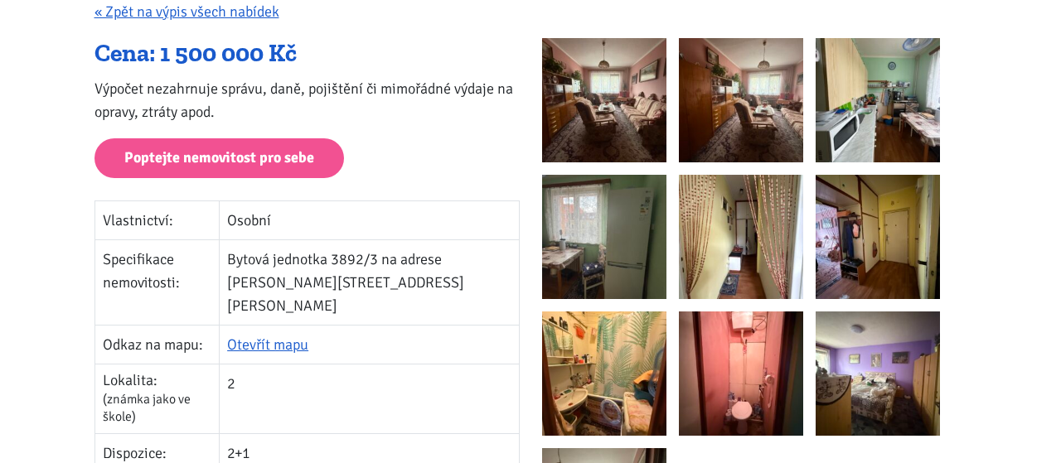
scroll to position [345, 0]
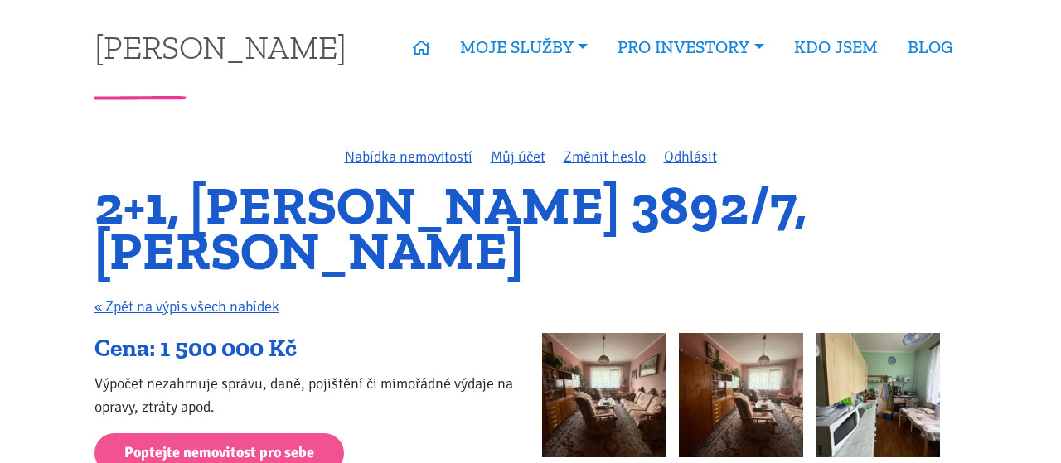
scroll to position [0, 0]
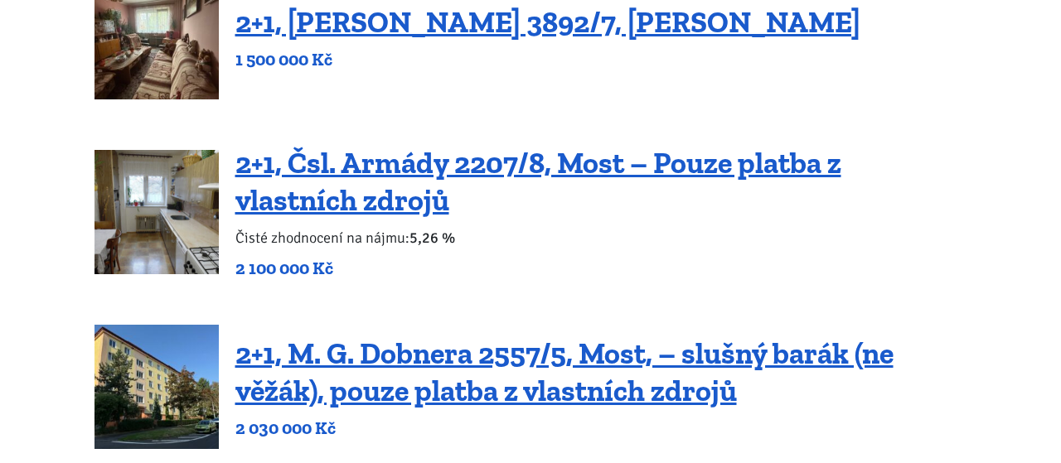
scroll to position [345, 0]
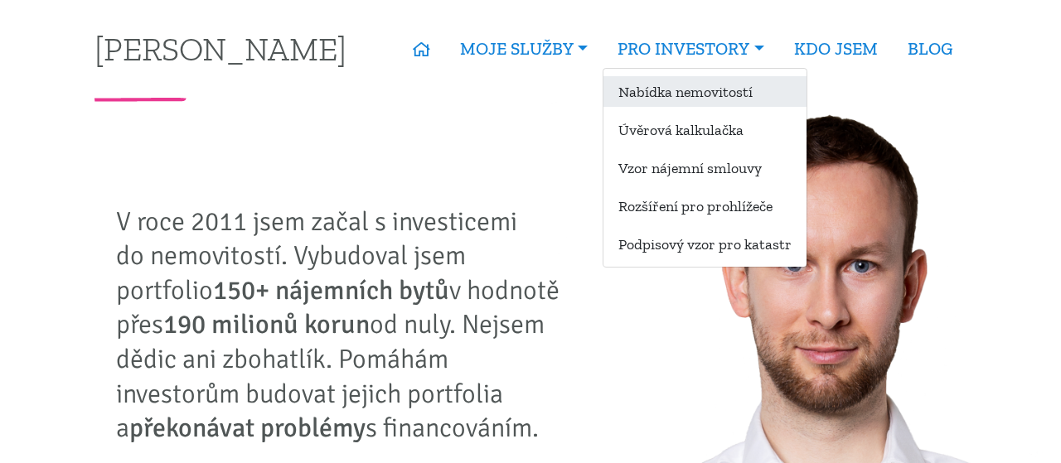
click at [663, 85] on link "Nabídka nemovitostí" at bounding box center [705, 91] width 203 height 31
